Goal: Navigation & Orientation: Find specific page/section

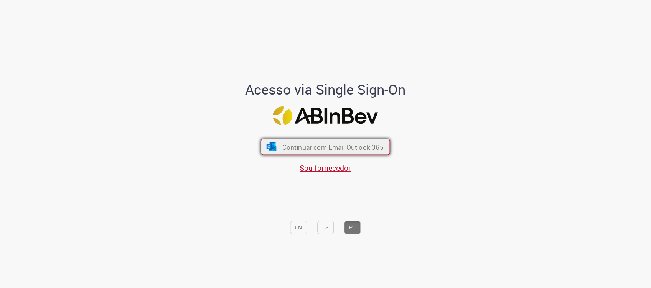
click at [346, 150] on span "Continuar com Email Outlook 365" at bounding box center [332, 147] width 101 height 9
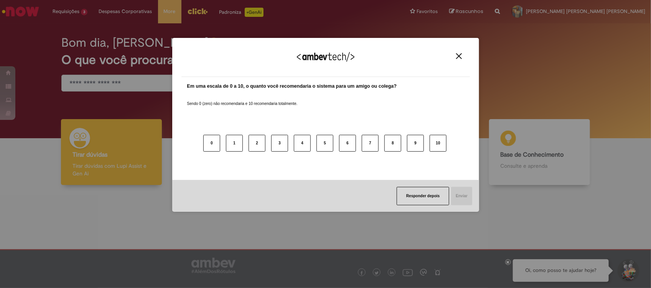
click at [457, 58] on img "Close" at bounding box center [459, 56] width 6 height 6
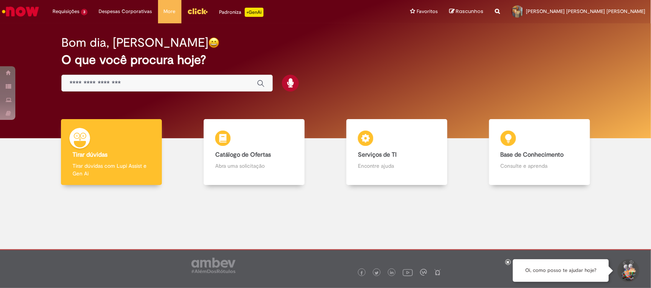
click at [197, 8] on img "Menu Cabeçalho" at bounding box center [197, 11] width 21 height 12
